Goal: Information Seeking & Learning: Learn about a topic

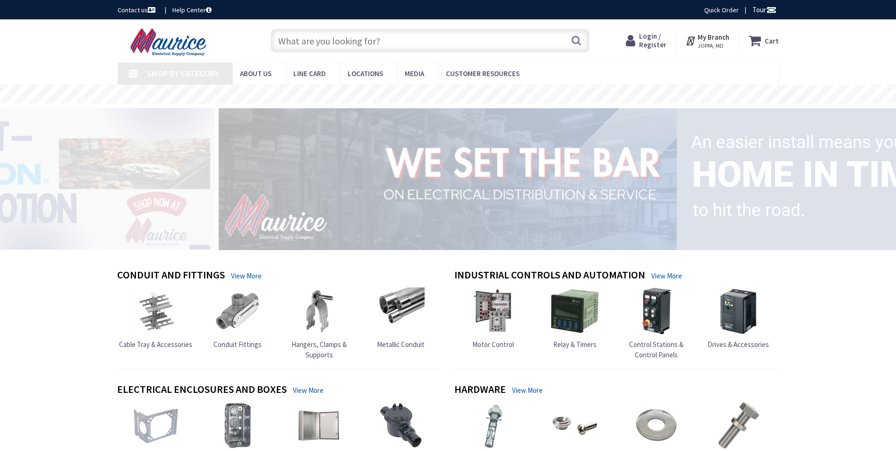
drag, startPoint x: 0, startPoint y: 0, endPoint x: 385, endPoint y: 45, distance: 387.6
click at [385, 45] on input "text" at bounding box center [430, 41] width 319 height 24
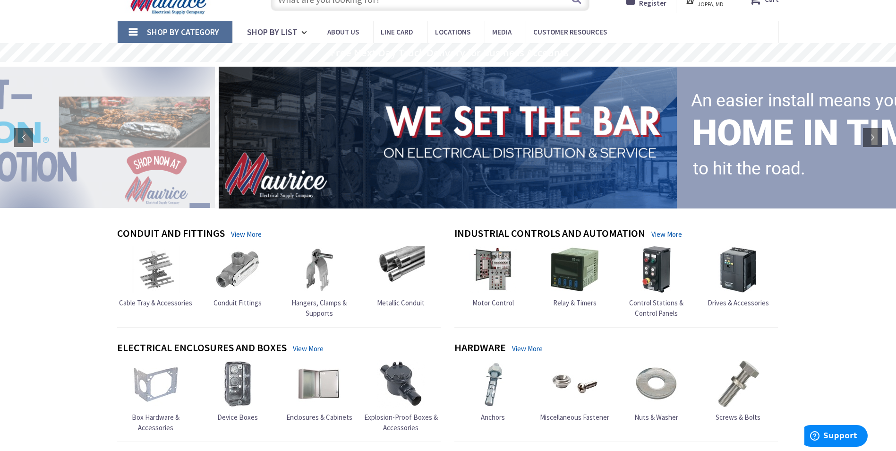
scroll to position [94, 0]
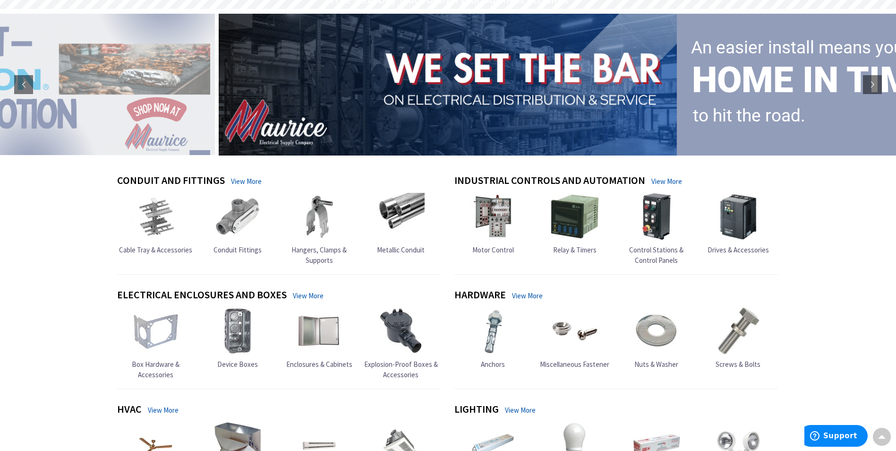
click at [497, 242] on link "Motor Control" at bounding box center [493, 224] width 47 height 62
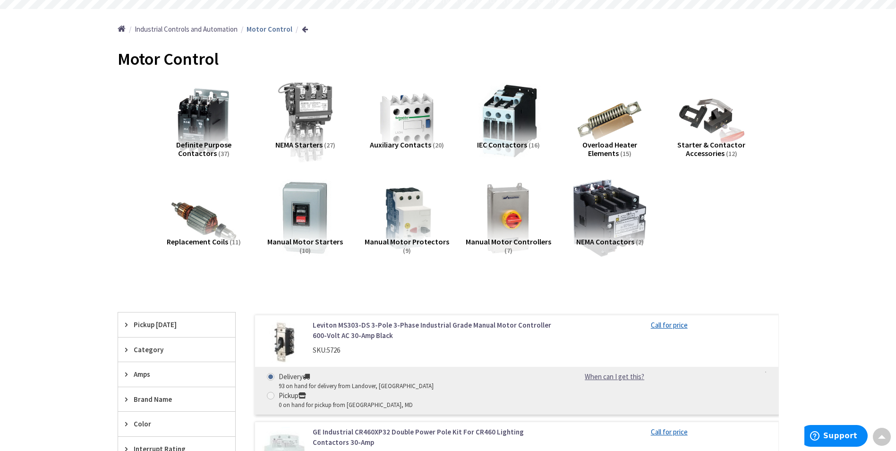
click at [318, 120] on img at bounding box center [304, 120] width 85 height 85
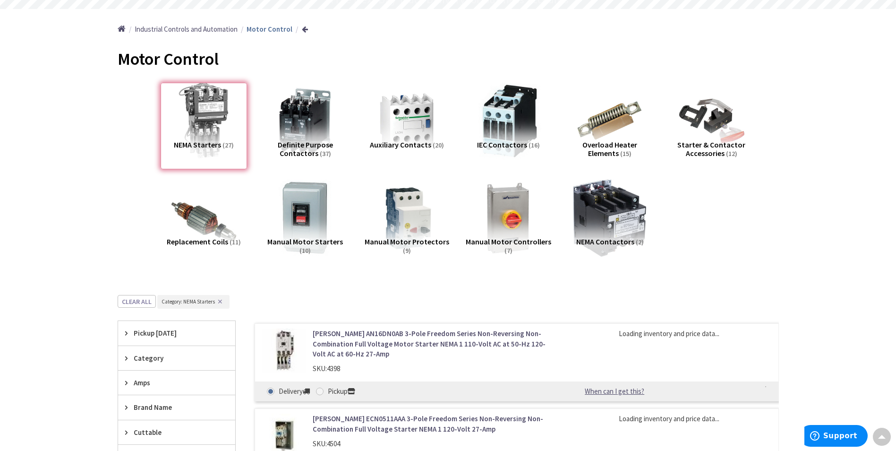
scroll to position [389, 0]
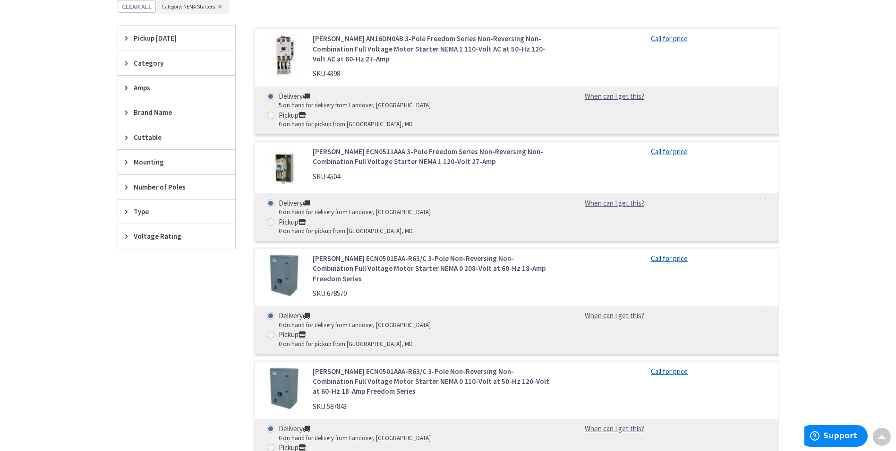
click at [390, 40] on link "Eaton AN16DN0AB 3-Pole Freedom Series Non-Reversing Non-Combination Full Voltag…" at bounding box center [433, 49] width 240 height 30
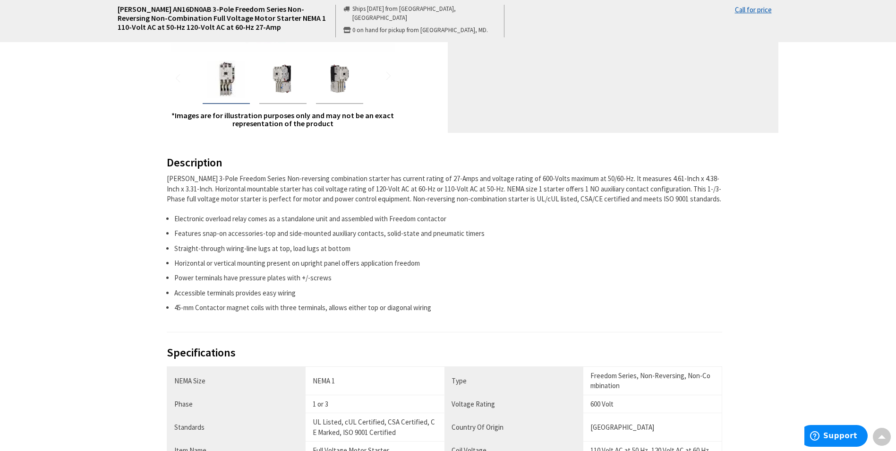
scroll to position [331, 0]
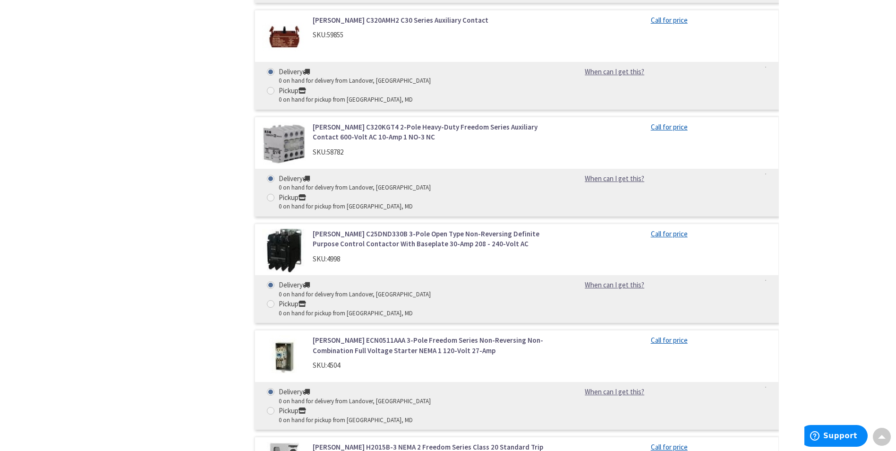
scroll to position [1381, 0]
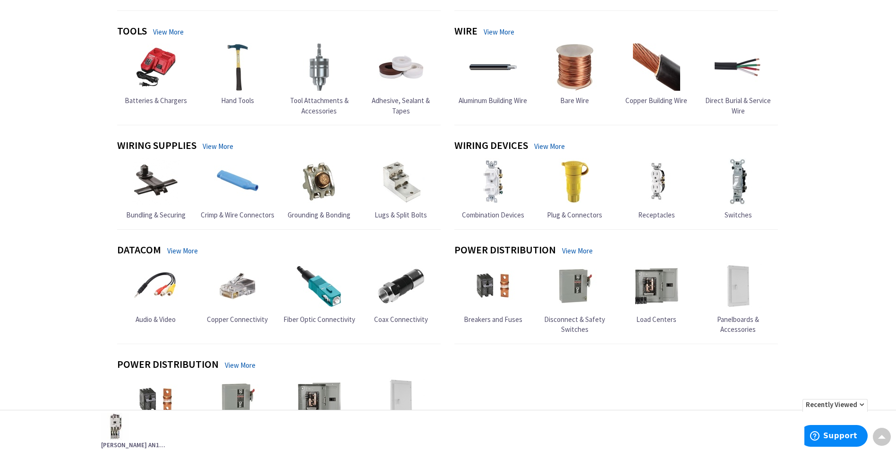
scroll to position [756, 0]
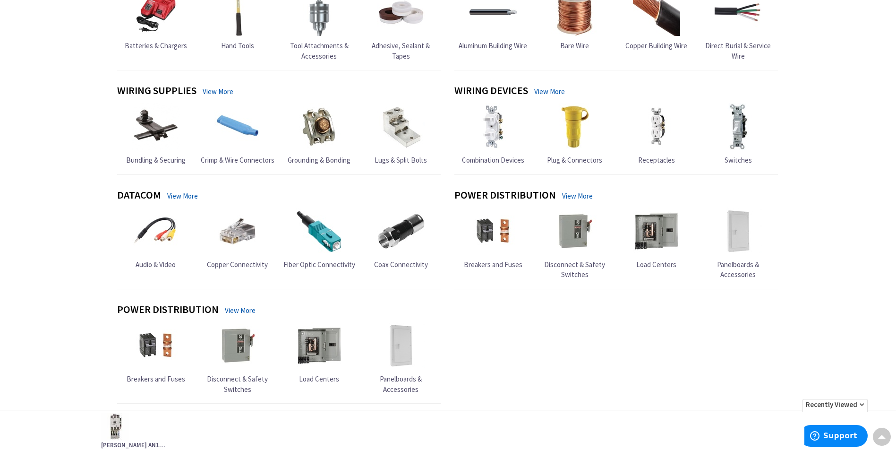
click at [504, 257] on link "Breakers and Fuses" at bounding box center [493, 238] width 59 height 62
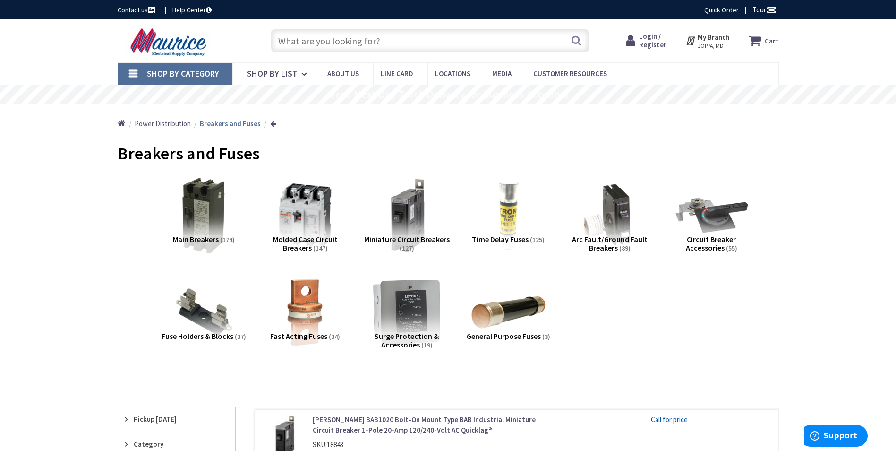
click at [410, 239] on span "Miniature Circuit Breakers" at bounding box center [406, 238] width 85 height 9
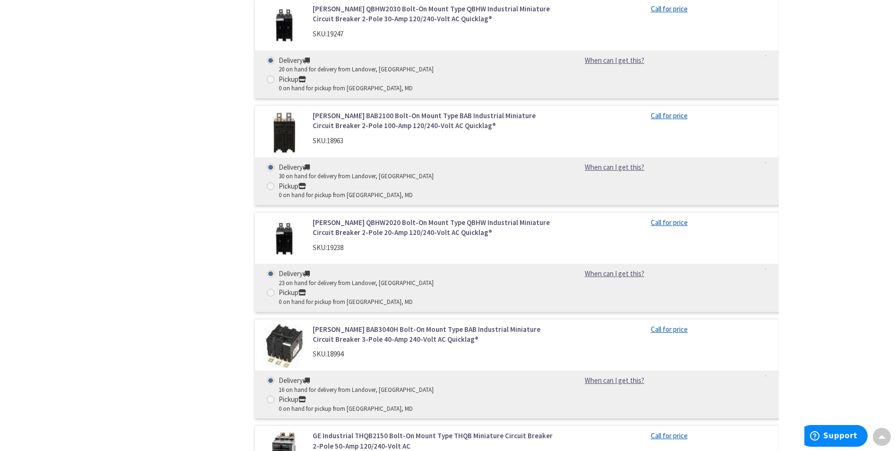
scroll to position [2373, 0]
